Goal: Find contact information

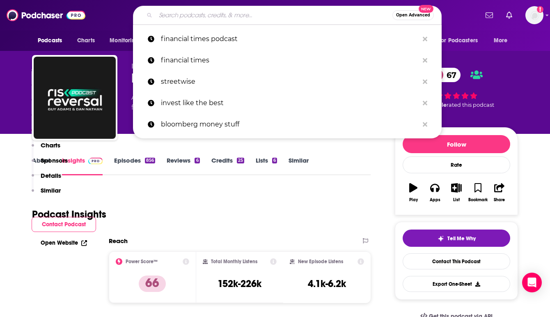
click at [186, 16] on input "Search podcasts, credits, & more..." at bounding box center [274, 15] width 237 height 13
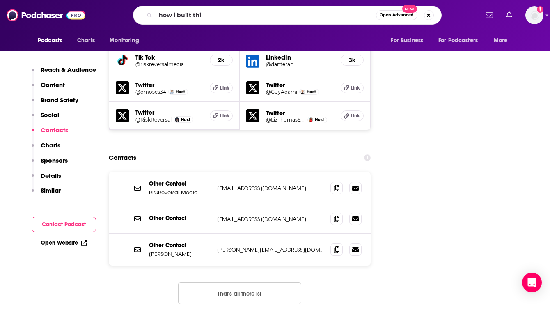
type input "how i built this"
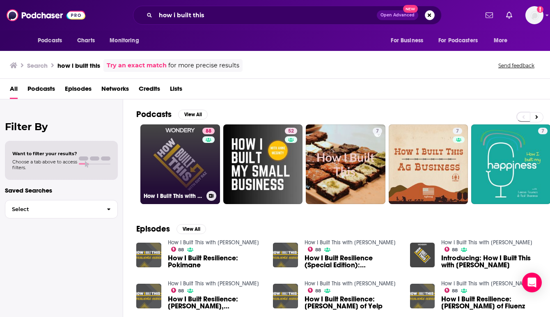
click at [165, 172] on link "88 How I Built This with [PERSON_NAME]" at bounding box center [180, 164] width 80 height 80
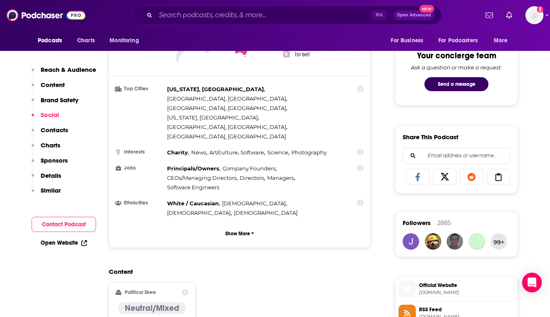
scroll to position [1001, 0]
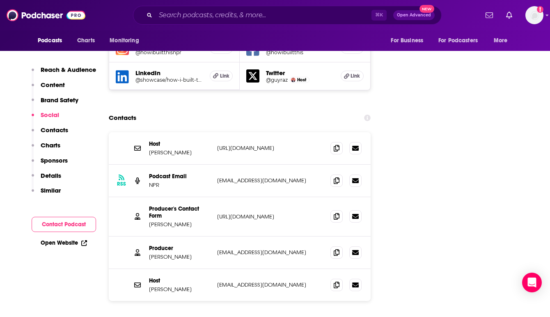
click at [269, 145] on p "[URL][DOMAIN_NAME]" at bounding box center [270, 148] width 107 height 7
drag, startPoint x: 288, startPoint y: 101, endPoint x: 215, endPoint y: 101, distance: 73.5
click at [215, 132] on div "Host [PERSON_NAME] [URL][DOMAIN_NAME] [URL][DOMAIN_NAME]" at bounding box center [240, 148] width 262 height 32
copy p "[URL][DOMAIN_NAME]"
drag, startPoint x: 254, startPoint y: 236, endPoint x: 218, endPoint y: 237, distance: 35.7
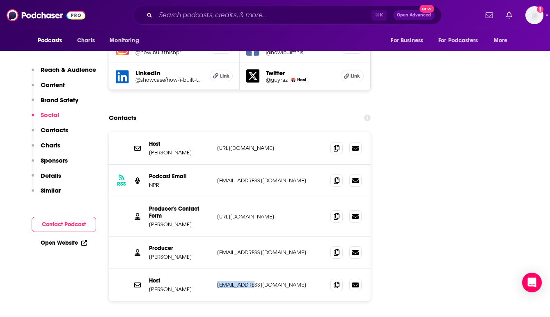
click at [218, 281] on p "[EMAIL_ADDRESS][DOMAIN_NAME]" at bounding box center [270, 284] width 107 height 7
copy p "[EMAIL_ADDRESS][DOMAIN_NAME]"
drag, startPoint x: 194, startPoint y: 209, endPoint x: 149, endPoint y: 209, distance: 45.2
click at [149, 253] on p "[PERSON_NAME]" at bounding box center [180, 256] width 62 height 7
copy p "[PERSON_NAME]"
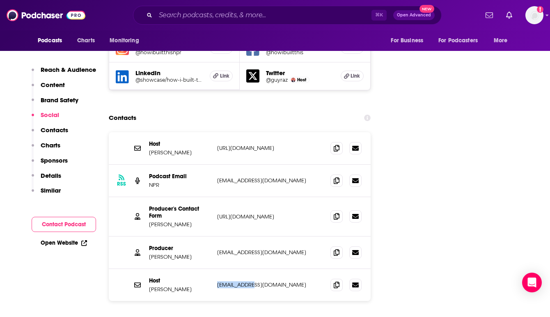
drag, startPoint x: 315, startPoint y: 167, endPoint x: 226, endPoint y: 170, distance: 89.6
click at [226, 213] on p "[URL][DOMAIN_NAME]" at bounding box center [270, 216] width 107 height 7
drag, startPoint x: 315, startPoint y: 167, endPoint x: 215, endPoint y: 170, distance: 100.3
click at [215, 197] on div "Producer's Contact Form [PERSON_NAME] [URL][DOMAIN_NAME] [URL][DOMAIN_NAME]" at bounding box center [240, 216] width 262 height 39
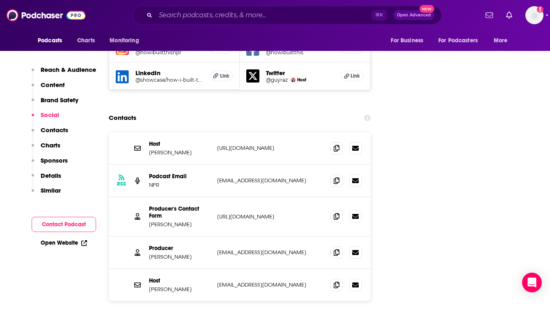
copy p "[URL][DOMAIN_NAME]"
drag, startPoint x: 268, startPoint y: 203, endPoint x: 218, endPoint y: 202, distance: 49.7
click at [218, 249] on p "[EMAIL_ADDRESS][DOMAIN_NAME]" at bounding box center [270, 252] width 107 height 7
drag, startPoint x: 196, startPoint y: 208, endPoint x: 150, endPoint y: 209, distance: 46.4
click at [150, 253] on p "[PERSON_NAME]" at bounding box center [180, 256] width 62 height 7
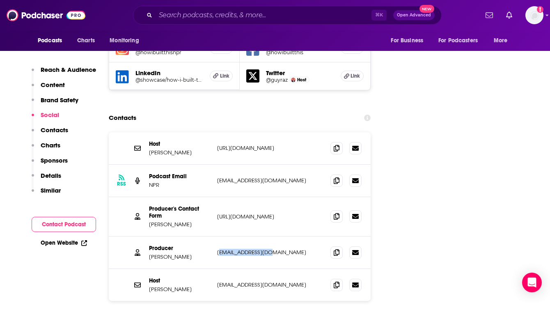
copy p "[PERSON_NAME]"
drag, startPoint x: 254, startPoint y: 236, endPoint x: 216, endPoint y: 236, distance: 38.6
click at [216, 269] on div "Host [PERSON_NAME] [EMAIL_ADDRESS][DOMAIN_NAME] [EMAIL_ADDRESS][DOMAIN_NAME]" at bounding box center [240, 285] width 262 height 32
copy p "[EMAIL_ADDRESS][DOMAIN_NAME]"
drag, startPoint x: 266, startPoint y: 203, endPoint x: 217, endPoint y: 205, distance: 48.9
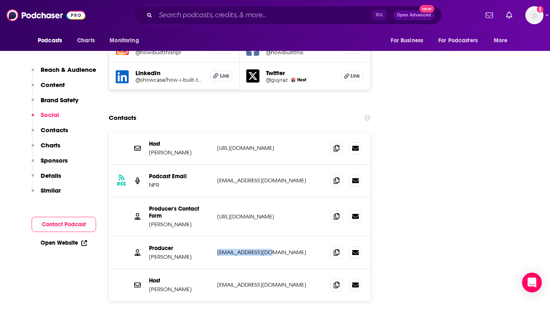
click at [217, 249] on p "[EMAIL_ADDRESS][DOMAIN_NAME]" at bounding box center [270, 252] width 107 height 7
copy p "[EMAIL_ADDRESS][DOMAIN_NAME]"
drag, startPoint x: 267, startPoint y: 99, endPoint x: 216, endPoint y: 99, distance: 50.9
click at [216, 132] on div "Host [PERSON_NAME] [URL][DOMAIN_NAME] [URL][DOMAIN_NAME]" at bounding box center [240, 148] width 262 height 32
copy p "[URL][DOMAIN_NAME]"
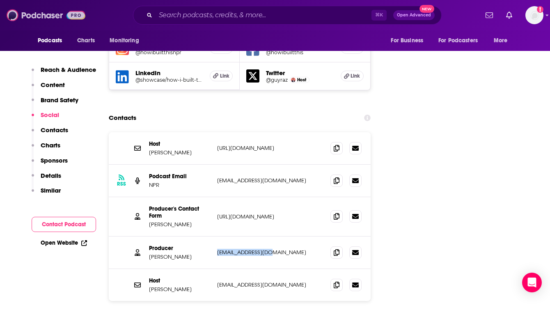
click at [44, 16] on img at bounding box center [46, 15] width 79 height 16
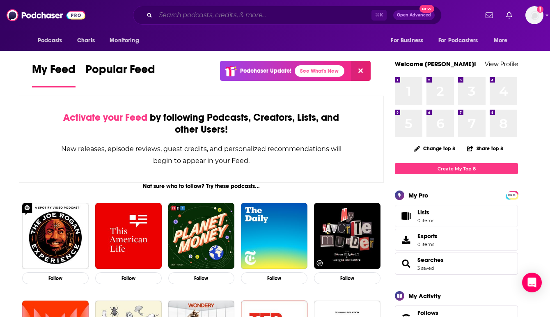
click at [197, 12] on input "Search podcasts, credits, & more..." at bounding box center [264, 15] width 216 height 13
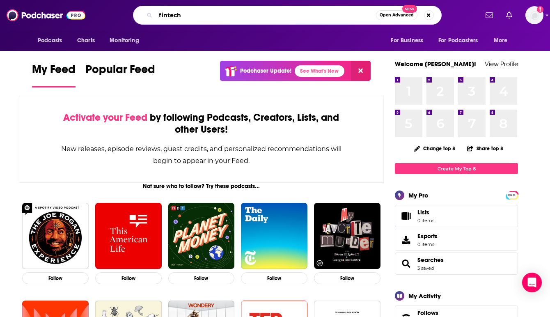
type input "fintech"
click at [392, 14] on span "Open Advanced" at bounding box center [397, 15] width 34 height 4
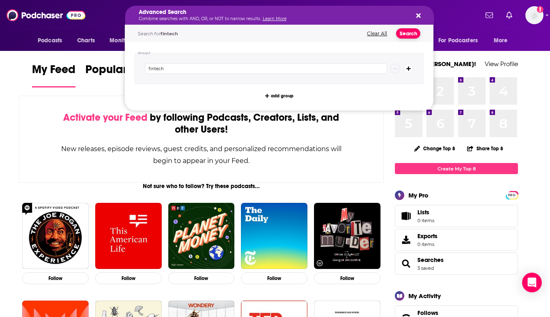
click at [407, 34] on button "Search" at bounding box center [408, 33] width 24 height 10
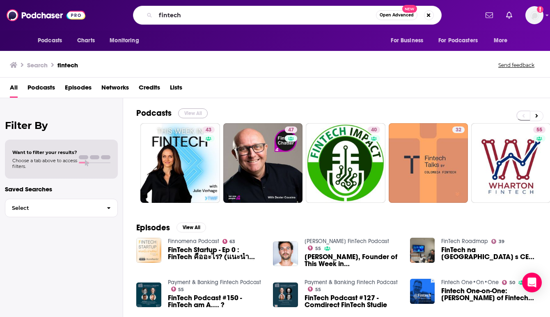
click at [198, 113] on button "View All" at bounding box center [193, 113] width 30 height 10
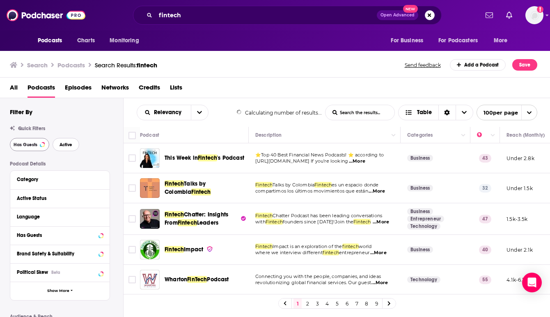
click at [72, 141] on button "Active" at bounding box center [66, 144] width 27 height 13
click at [67, 144] on span "Active" at bounding box center [66, 145] width 13 height 5
click at [31, 145] on span "Has Guests" at bounding box center [26, 145] width 24 height 5
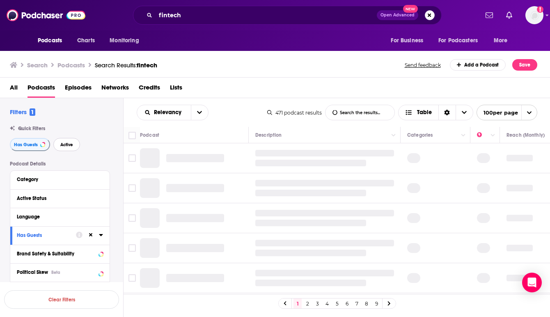
click at [65, 147] on span "Active" at bounding box center [66, 145] width 13 height 5
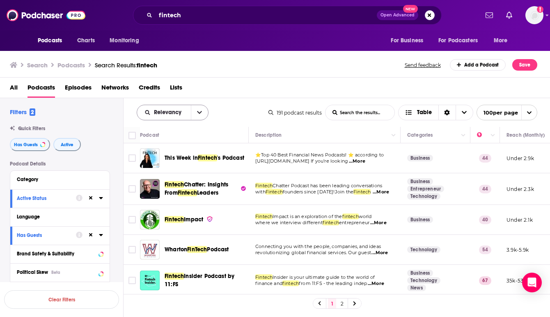
click at [198, 112] on icon "open menu" at bounding box center [199, 112] width 5 height 3
click at [177, 178] on div "Power Score" at bounding box center [173, 183] width 72 height 14
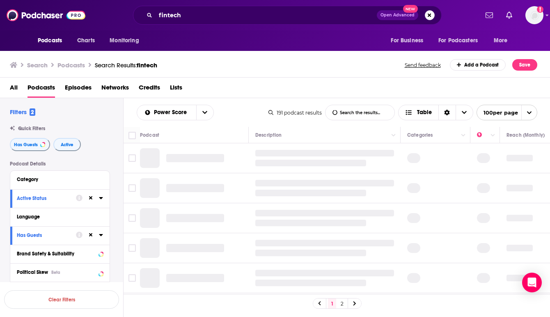
click at [248, 90] on div "All Podcasts Episodes Networks Credits Lists" at bounding box center [277, 89] width 534 height 17
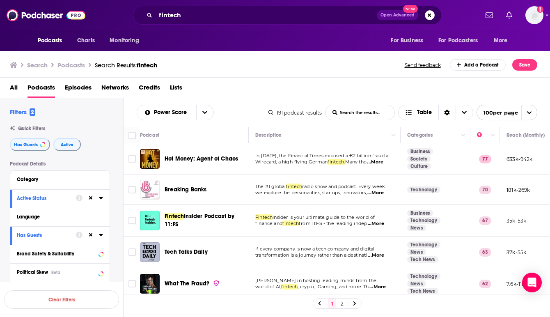
click at [150, 191] on div "Podcasts Charts Monitoring fintech Open Advanced New For Business For Podcaster…" at bounding box center [275, 158] width 550 height 317
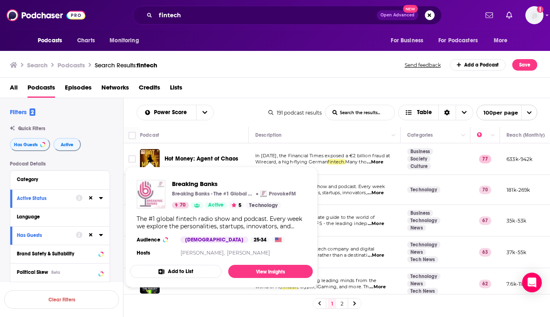
click at [157, 190] on img "Breaking Banks" at bounding box center [151, 194] width 29 height 29
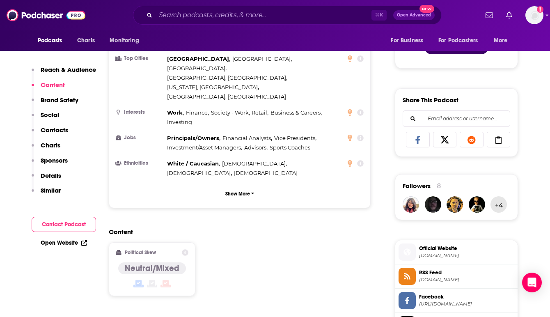
scroll to position [658, 0]
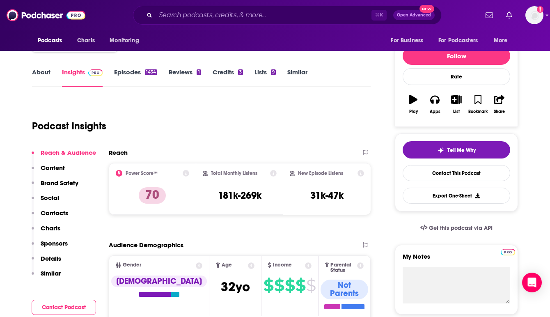
scroll to position [0, 0]
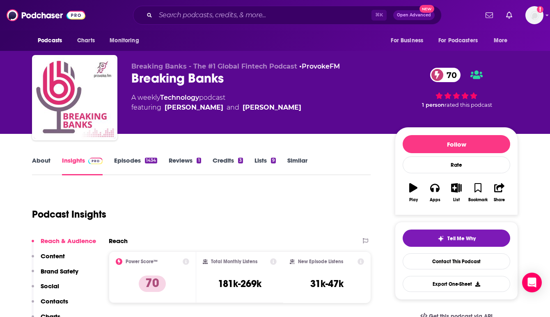
click at [134, 165] on link "Episodes 1434" at bounding box center [135, 165] width 43 height 19
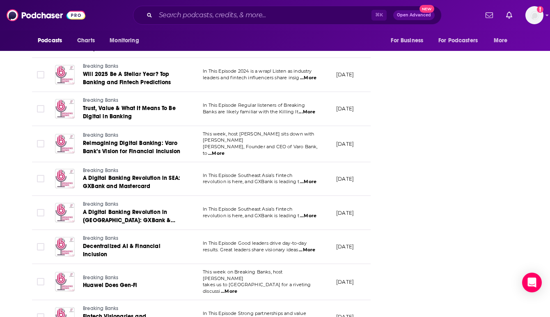
scroll to position [1413, 0]
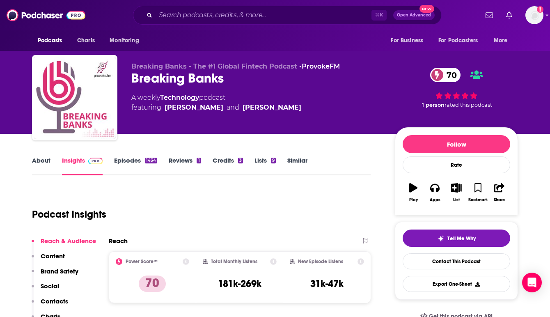
click at [338, 197] on div "Podcast Insights" at bounding box center [198, 210] width 332 height 42
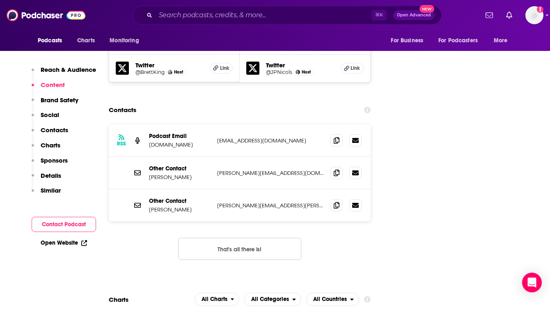
scroll to position [993, 0]
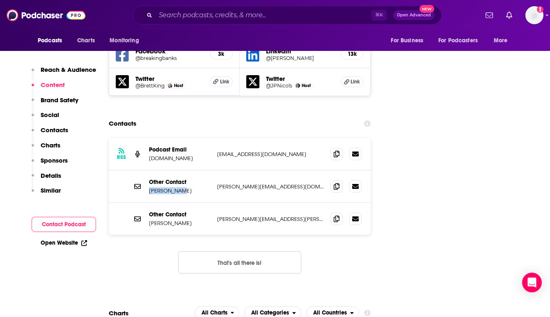
drag, startPoint x: 179, startPoint y: 146, endPoint x: 149, endPoint y: 146, distance: 30.4
click at [149, 187] on p "[PERSON_NAME]" at bounding box center [180, 190] width 62 height 7
copy p "[PERSON_NAME]"
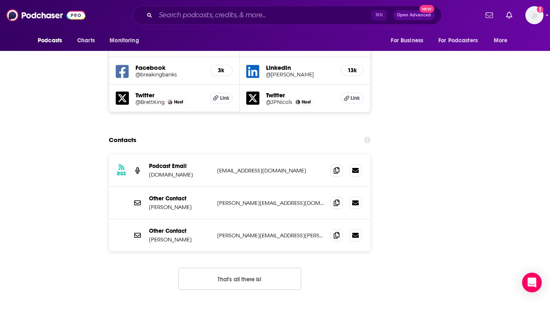
scroll to position [0, 0]
